Goal: Task Accomplishment & Management: Manage account settings

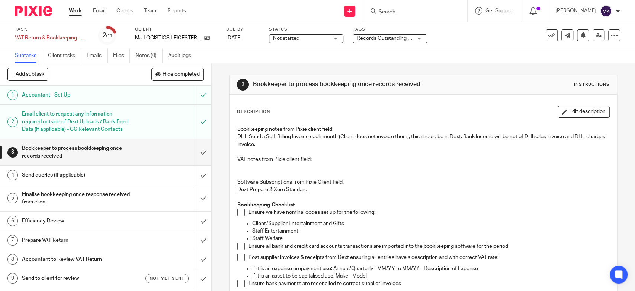
scroll to position [83, 0]
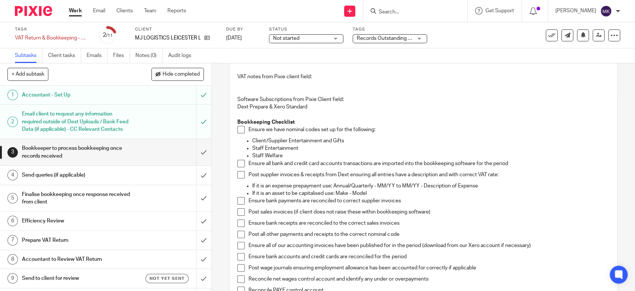
click at [238, 131] on span at bounding box center [240, 129] width 7 height 7
click at [238, 158] on ul "Client/Supplier Entertainment and Gifts Staff Entertainment Staff Welfare" at bounding box center [423, 148] width 372 height 23
click at [238, 170] on li "Ensure all bank and credit card accounts transactions are imported into the boo…" at bounding box center [423, 165] width 372 height 11
click at [240, 166] on span at bounding box center [240, 163] width 7 height 7
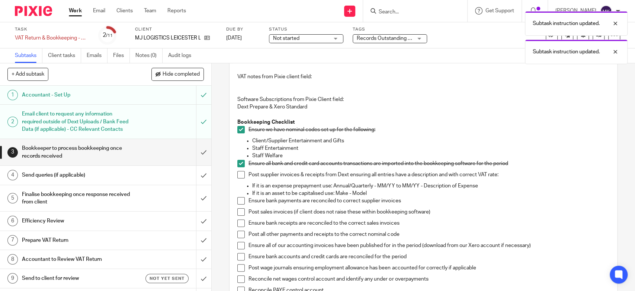
click at [238, 173] on span at bounding box center [240, 174] width 7 height 7
click at [238, 199] on span at bounding box center [240, 200] width 7 height 7
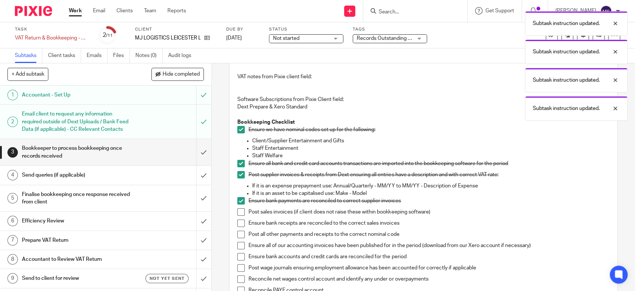
scroll to position [165, 0]
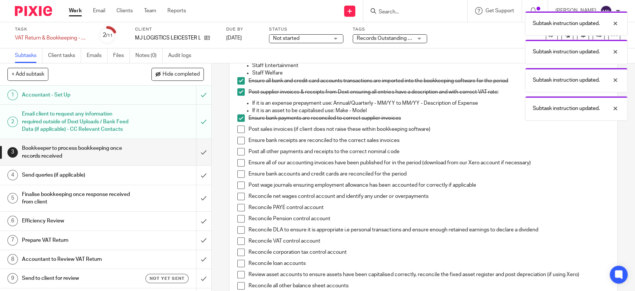
click at [237, 130] on span at bounding box center [240, 128] width 7 height 7
click at [237, 138] on span at bounding box center [240, 140] width 7 height 7
click at [234, 153] on div "Bookkeeping notes from Pixie client field: DHL Send a Self-Billing Invoice each…" at bounding box center [423, 209] width 379 height 506
click at [240, 149] on span at bounding box center [240, 151] width 7 height 7
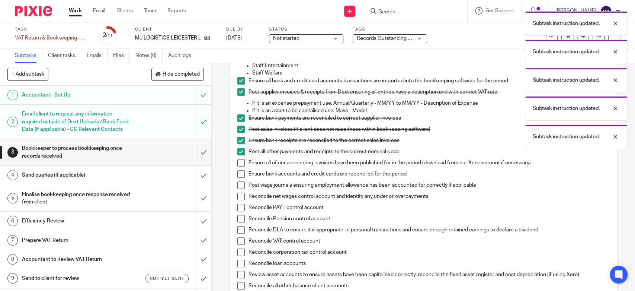
click at [240, 155] on li "Post all other payments and receipts to the correct nominal code" at bounding box center [423, 153] width 372 height 11
click at [240, 161] on span at bounding box center [240, 162] width 7 height 7
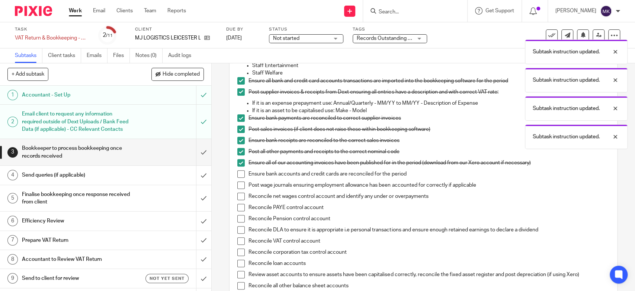
click at [238, 186] on span at bounding box center [240, 184] width 7 height 7
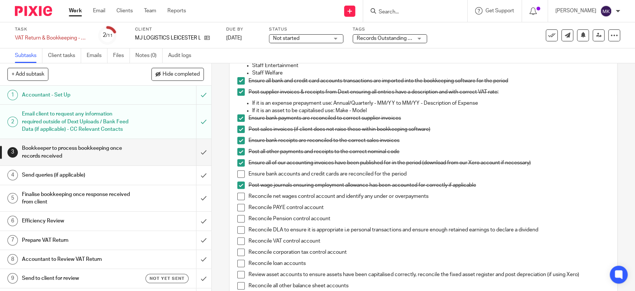
scroll to position [206, 0]
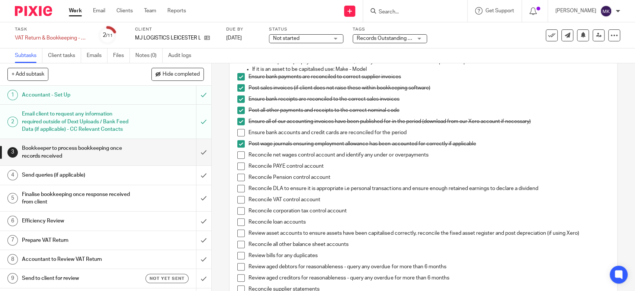
click at [238, 166] on span at bounding box center [240, 165] width 7 height 7
click at [240, 178] on span at bounding box center [240, 176] width 7 height 7
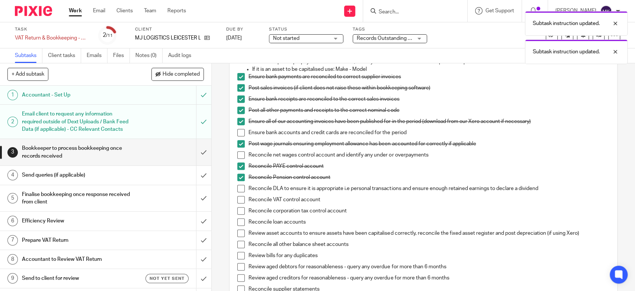
click at [239, 185] on span at bounding box center [240, 188] width 7 height 7
click at [239, 198] on span at bounding box center [240, 199] width 7 height 7
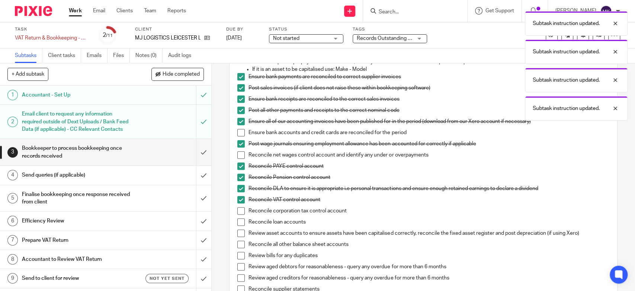
click at [237, 212] on span at bounding box center [240, 210] width 7 height 7
click at [239, 218] on span at bounding box center [240, 221] width 7 height 7
click at [240, 232] on span at bounding box center [240, 232] width 7 height 7
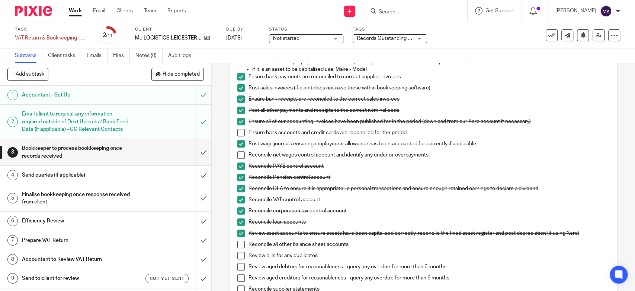
scroll to position [330, 0]
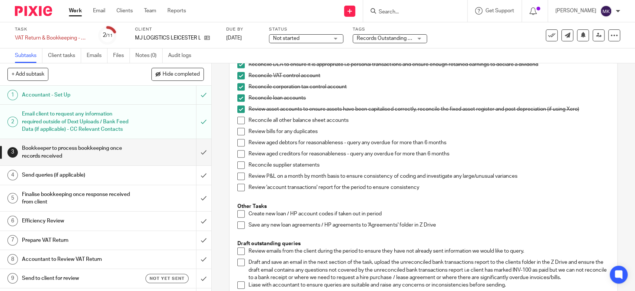
click at [238, 119] on span at bounding box center [240, 119] width 7 height 7
click at [237, 137] on li "Review bills for any duplicates" at bounding box center [423, 133] width 372 height 11
click at [237, 133] on span at bounding box center [240, 131] width 7 height 7
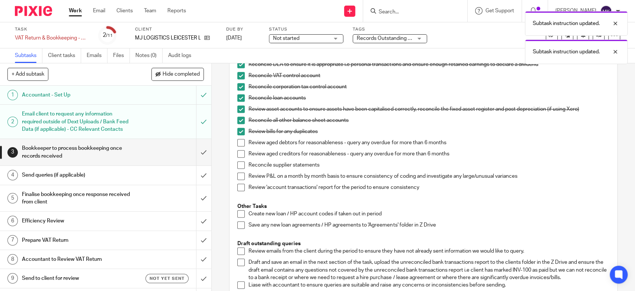
scroll to position [372, 0]
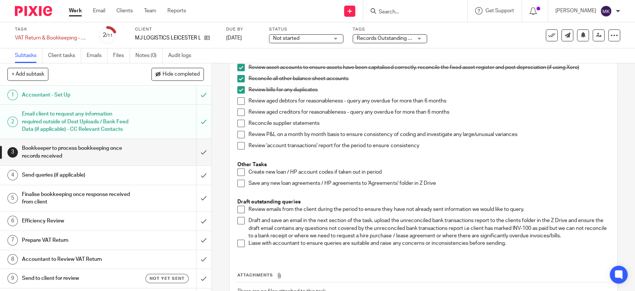
click at [128, 180] on div "Send queries (if applicable)" at bounding box center [105, 174] width 167 height 11
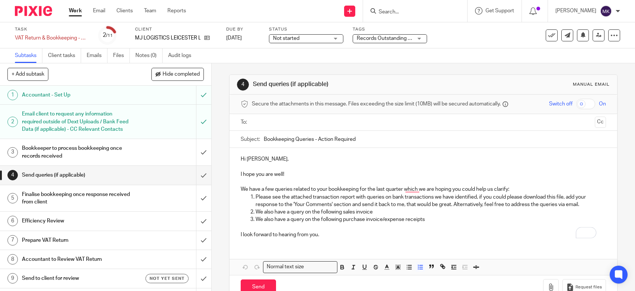
click at [235, 213] on div "Hi [PERSON_NAME], I hope you are well! We have a few queries related to your bo…" at bounding box center [423, 196] width 387 height 96
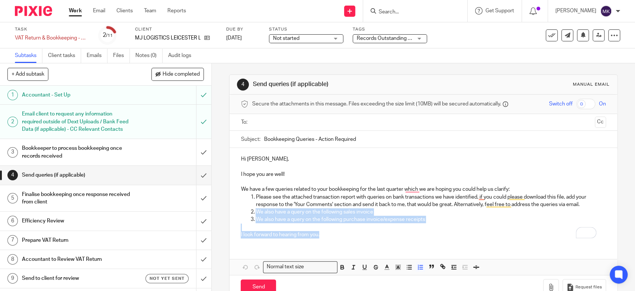
click at [374, 213] on p "We also have a query on the following sales invoice" at bounding box center [431, 211] width 350 height 7
drag, startPoint x: 436, startPoint y: 222, endPoint x: 249, endPoint y: 210, distance: 187.5
click at [249, 210] on ol "Please see the attached transaction report with queries on bank transactions we…" at bounding box center [423, 208] width 365 height 30
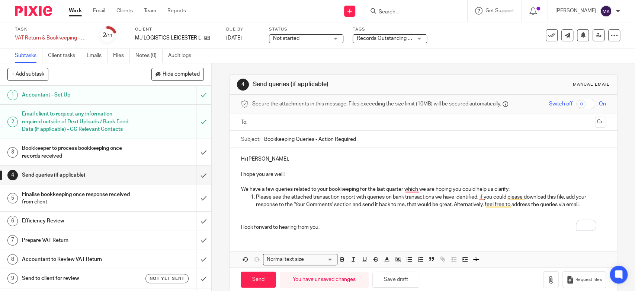
click at [542, 183] on p "To enrich screen reader interactions, please activate Accessibility in Grammarl…" at bounding box center [423, 181] width 365 height 7
click at [519, 188] on p "We have a few queries related to your bookkeeping for the last quarter which we…" at bounding box center [423, 188] width 365 height 7
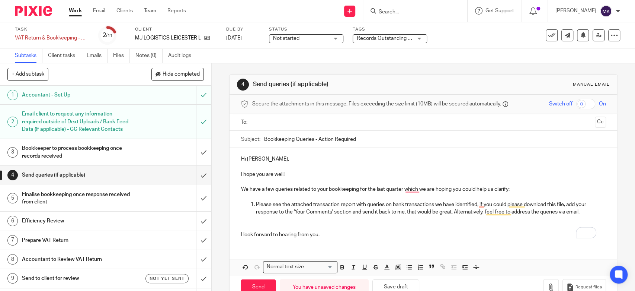
click at [288, 125] on input "text" at bounding box center [422, 122] width 337 height 9
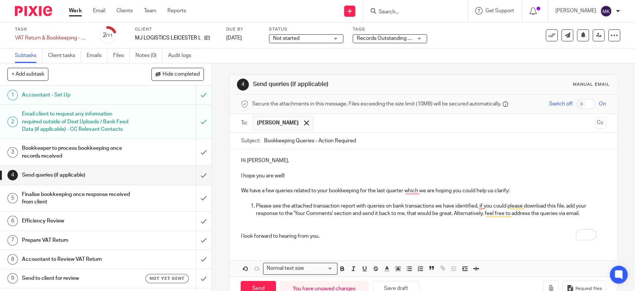
click at [322, 241] on div "Hi Mohsin, I hope you are well! We have a few queries related to your bookkeepi…" at bounding box center [423, 197] width 387 height 96
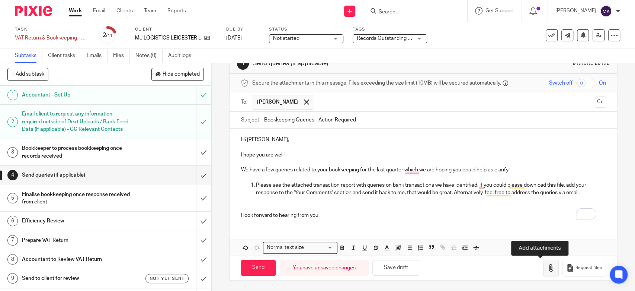
click at [547, 269] on icon "button" at bounding box center [550, 267] width 7 height 7
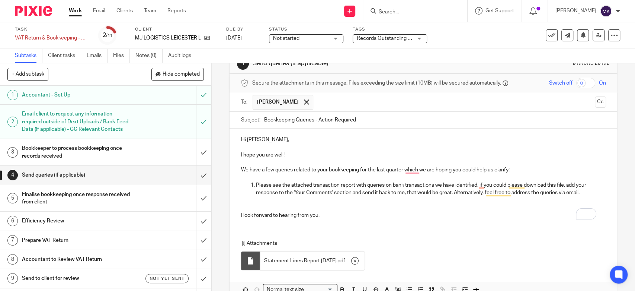
scroll to position [62, 0]
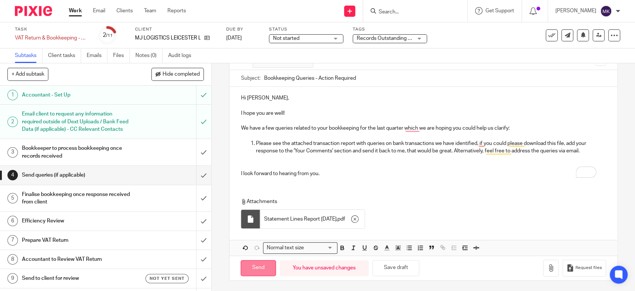
click at [252, 265] on input "Send" at bounding box center [258, 268] width 35 height 16
type input "Sent"
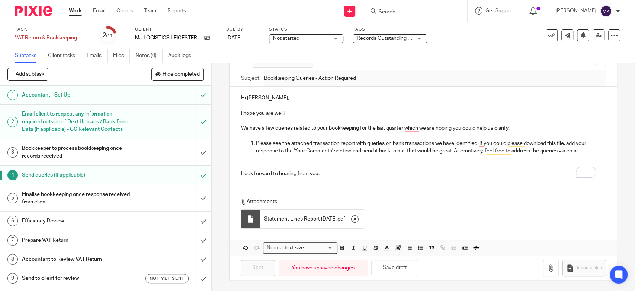
click at [390, 43] on div "Records Outstanding + 1" at bounding box center [390, 38] width 74 height 9
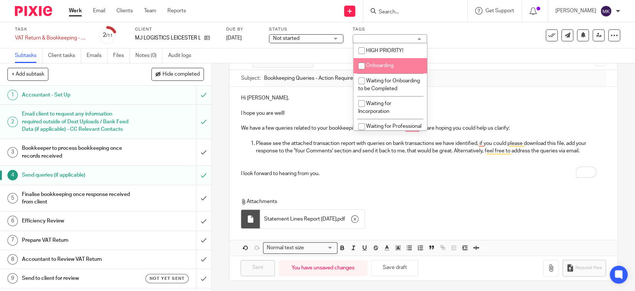
scroll to position [124, 0]
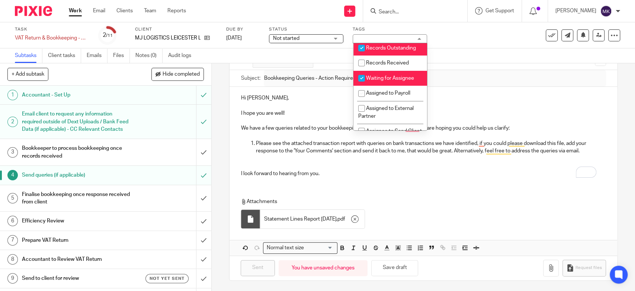
click at [389, 51] on span "Records Outstanding" at bounding box center [391, 47] width 50 height 5
checkbox input "false"
click at [388, 81] on span "Waiting for Assignee" at bounding box center [390, 78] width 48 height 5
checkbox input "false"
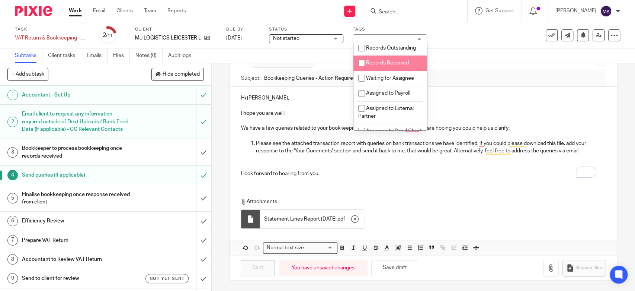
click at [390, 71] on li "Records Received" at bounding box center [390, 62] width 74 height 15
checkbox input "true"
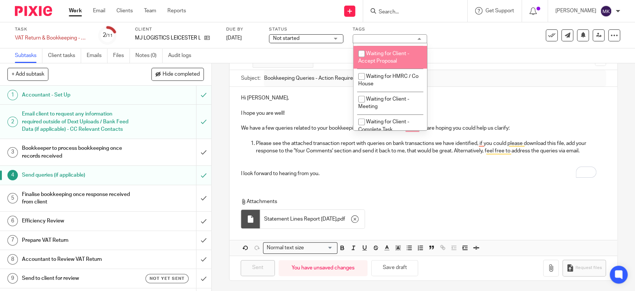
scroll to position [413, 0]
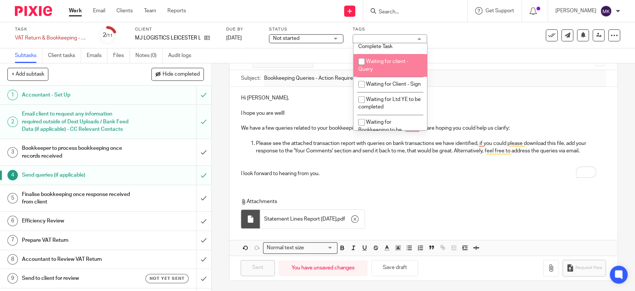
click at [390, 76] on li "Waiting for client - Query" at bounding box center [390, 65] width 74 height 23
checkbox input "true"
click at [454, 59] on div "Subtasks Client tasks Emails Files Notes (0) Audit logs" at bounding box center [317, 55] width 635 height 15
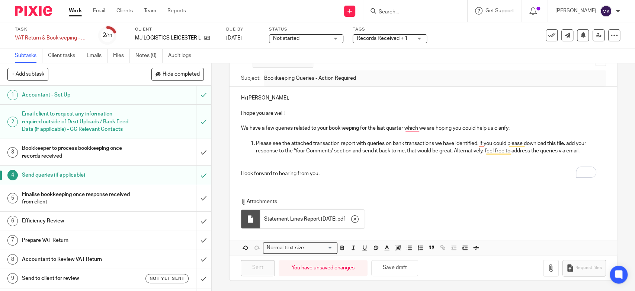
click at [323, 38] on span "Not started" at bounding box center [301, 39] width 56 height 8
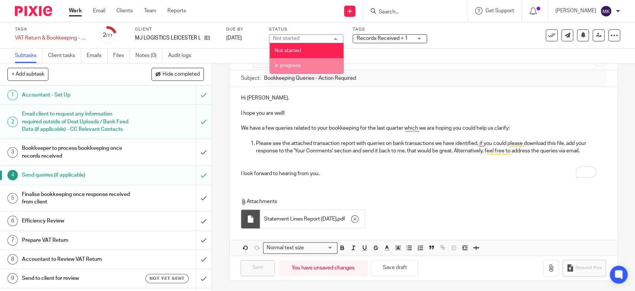
click at [301, 71] on li "In progress" at bounding box center [307, 65] width 74 height 15
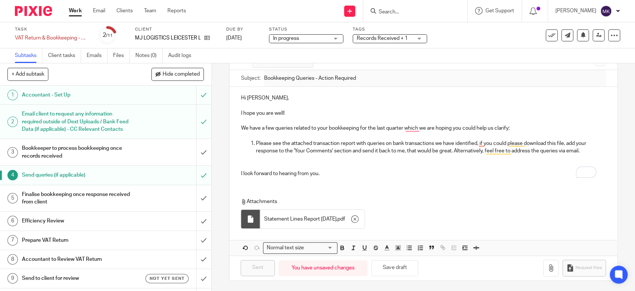
click at [72, 13] on link "Work" at bounding box center [75, 10] width 13 height 7
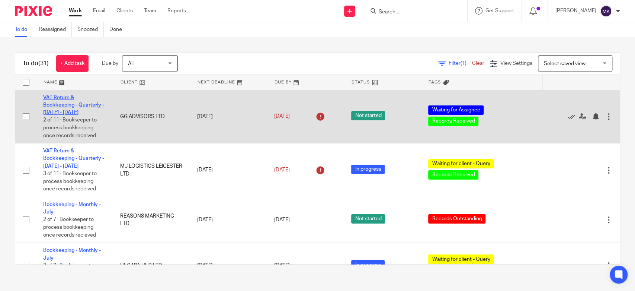
click at [68, 107] on link "VAT Return & Bookkeeping - Quarterly - [DATE] - [DATE]" at bounding box center [73, 105] width 61 height 20
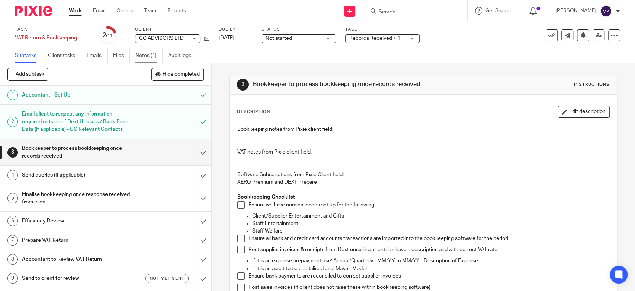
click at [146, 55] on link "Notes (1)" at bounding box center [148, 55] width 27 height 15
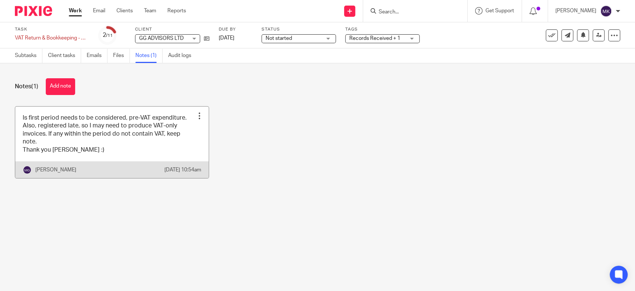
click at [168, 143] on link at bounding box center [111, 141] width 193 height 71
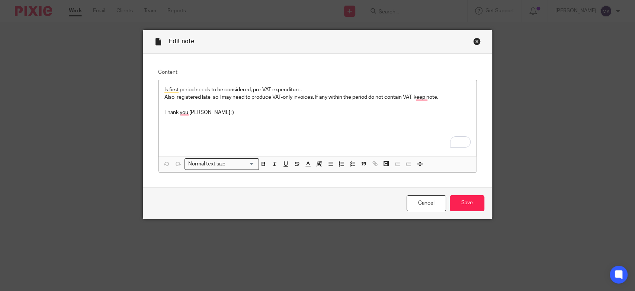
click at [476, 42] on div "Close this dialog window" at bounding box center [476, 41] width 7 height 7
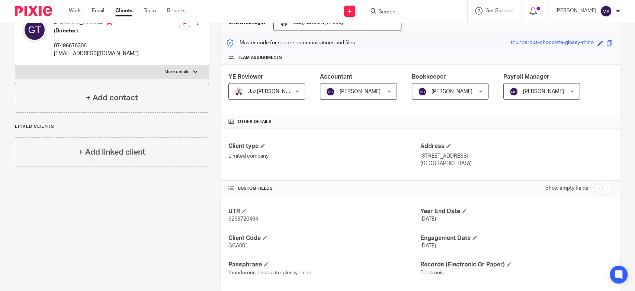
scroll to position [124, 0]
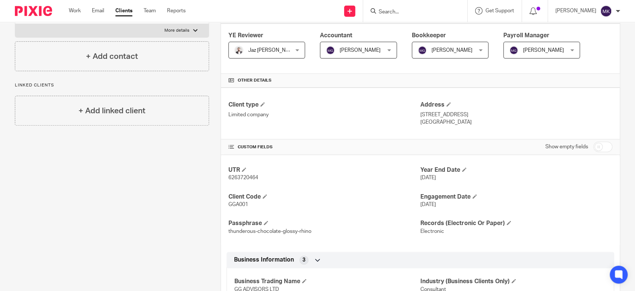
click at [393, 10] on input "Search" at bounding box center [411, 12] width 67 height 7
click at [442, 12] on input "Search" at bounding box center [411, 12] width 67 height 7
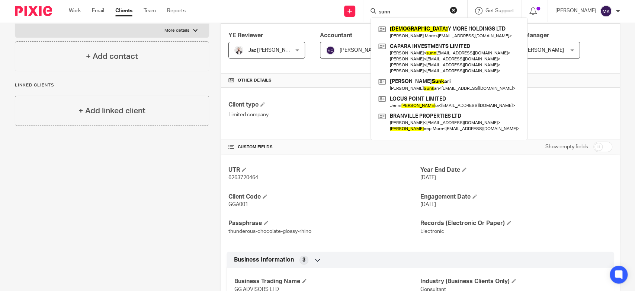
type input "sunn"
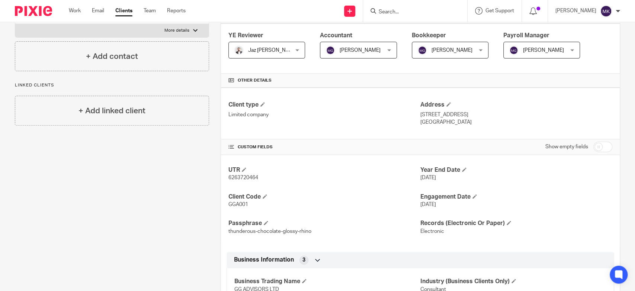
click at [400, 12] on input "Search" at bounding box center [411, 12] width 67 height 7
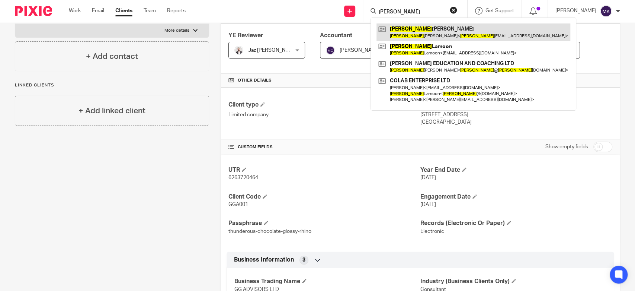
type input "helen"
click at [461, 32] on link at bounding box center [473, 31] width 194 height 17
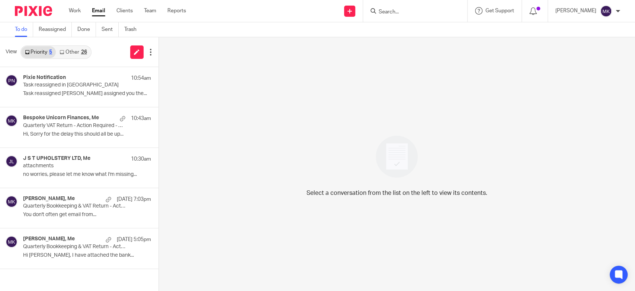
click at [407, 12] on input "Search" at bounding box center [411, 12] width 67 height 7
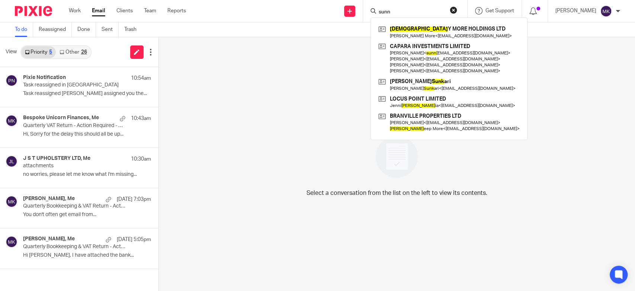
type input "sunn"
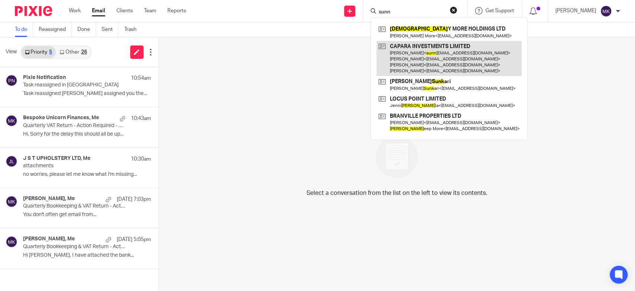
click at [412, 48] on link at bounding box center [448, 58] width 145 height 35
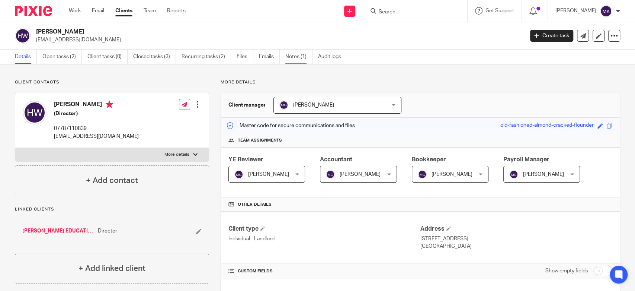
click at [297, 55] on link "Notes (1)" at bounding box center [298, 56] width 27 height 15
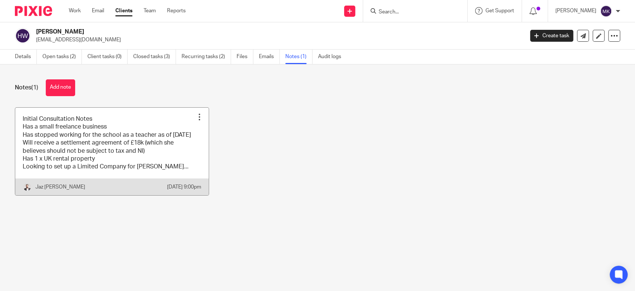
click at [179, 152] on link at bounding box center [111, 151] width 193 height 87
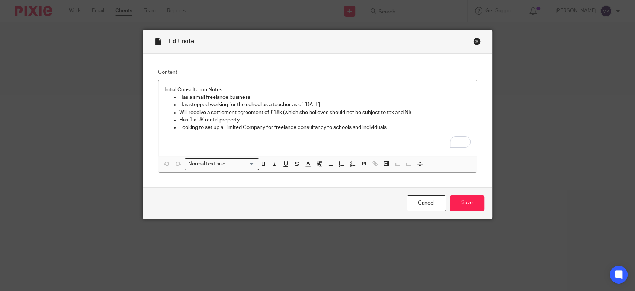
click at [475, 41] on div "Close this dialog window" at bounding box center [476, 41] width 7 height 7
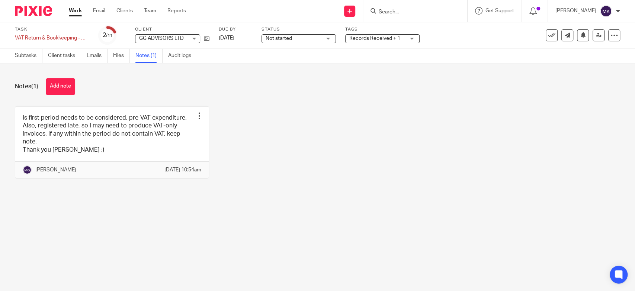
click at [72, 7] on link "Work" at bounding box center [75, 10] width 13 height 7
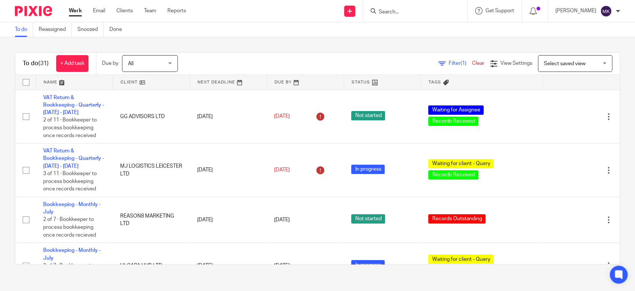
click at [401, 12] on input "Search" at bounding box center [411, 12] width 67 height 7
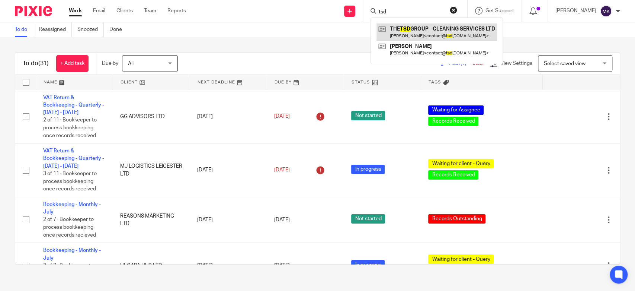
type input "tsd"
click at [403, 31] on link at bounding box center [436, 31] width 121 height 17
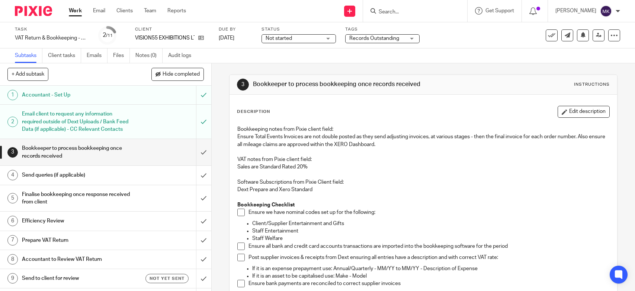
click at [374, 38] on span "Records Outstanding" at bounding box center [374, 38] width 50 height 5
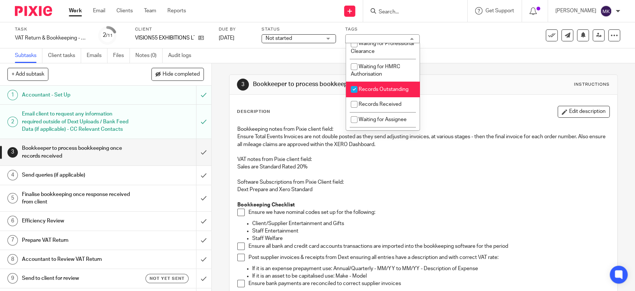
scroll to position [124, 0]
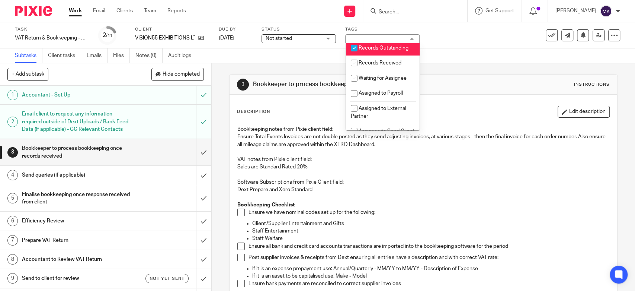
click at [389, 51] on span "Records Outstanding" at bounding box center [384, 47] width 50 height 5
checkbox input "false"
click at [382, 65] on span "Records Received" at bounding box center [380, 62] width 43 height 5
checkbox input "true"
click at [434, 39] on div "Task VAT Return & Bookkeeping - Quarterly - May - July, 2025 Save VAT Return & …" at bounding box center [267, 35] width 504 height 18
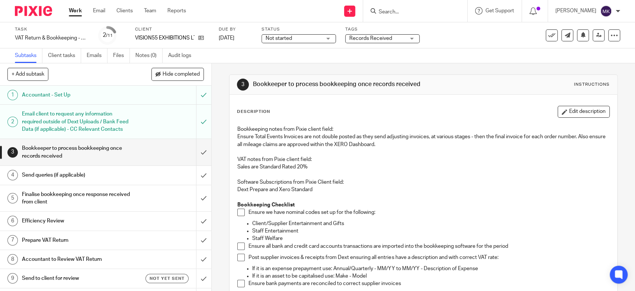
click at [81, 6] on div "Work Email Clients Team Reports Work Email Clients Team Reports Settings" at bounding box center [129, 11] width 136 height 22
click at [78, 8] on link "Work" at bounding box center [75, 10] width 13 height 7
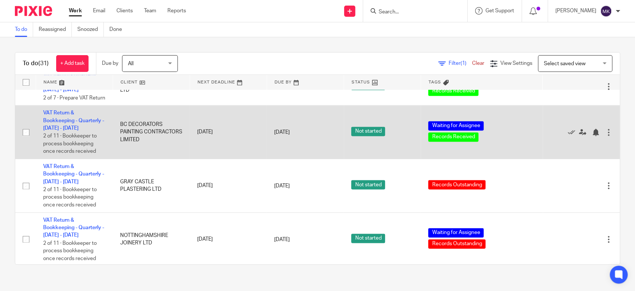
scroll to position [613, 0]
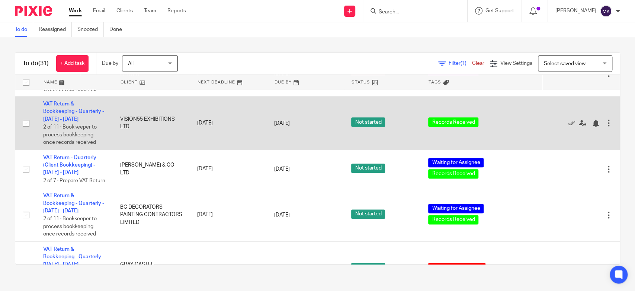
click at [83, 108] on td "VAT Return & Bookkeeping - Quarterly - May - July, 2025 2 of 11 · Bookkeeper to…" at bounding box center [74, 123] width 77 height 54
click at [72, 109] on td "VAT Return & Bookkeeping - Quarterly - May - July, 2025 2 of 11 · Bookkeeper to…" at bounding box center [74, 123] width 77 height 54
click at [64, 115] on link "VAT Return & Bookkeeping - Quarterly - May - July, 2025" at bounding box center [73, 111] width 61 height 20
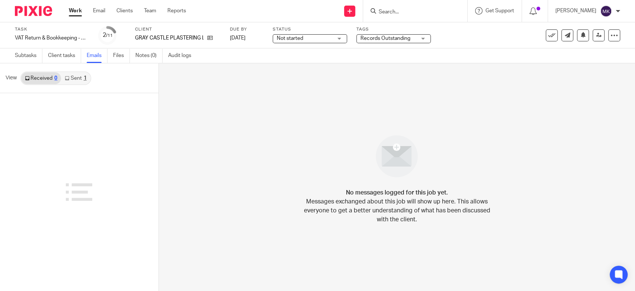
click at [63, 74] on link "Sent 1" at bounding box center [75, 78] width 29 height 12
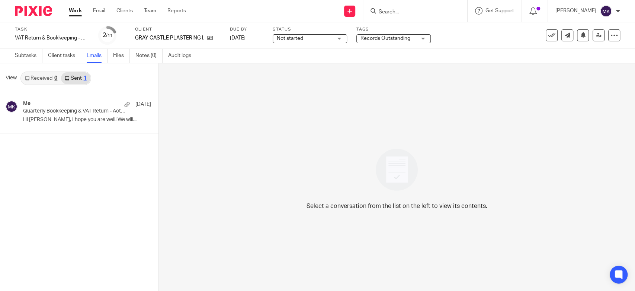
click at [50, 77] on link "Received 0" at bounding box center [41, 78] width 40 height 12
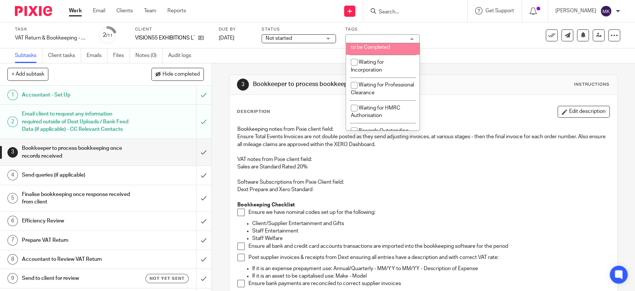
scroll to position [83, 0]
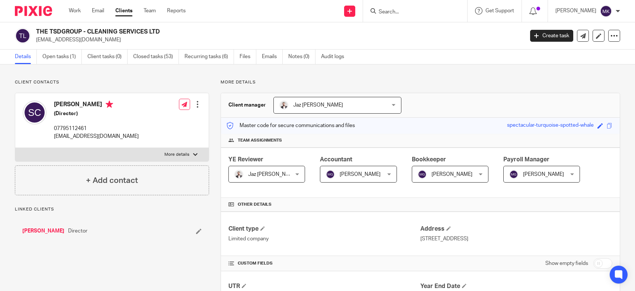
click at [283, 55] on link "Emails" at bounding box center [272, 56] width 21 height 15
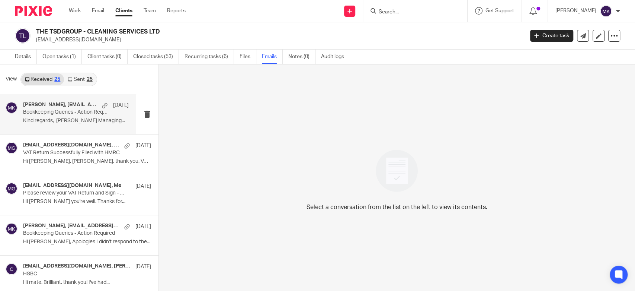
click at [61, 110] on p "Bookkeeping Queries - Action Required" at bounding box center [65, 112] width 84 height 6
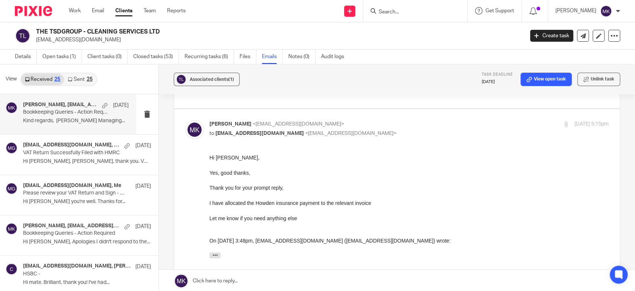
scroll to position [124, 0]
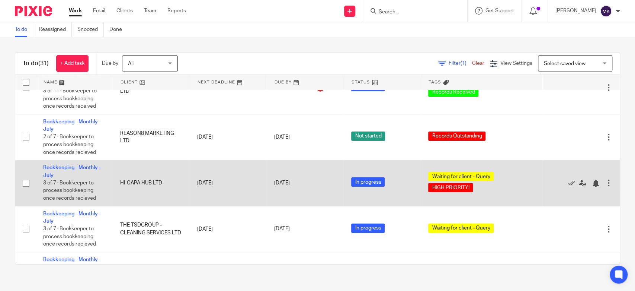
scroll to position [41, 0]
